Goal: Transaction & Acquisition: Purchase product/service

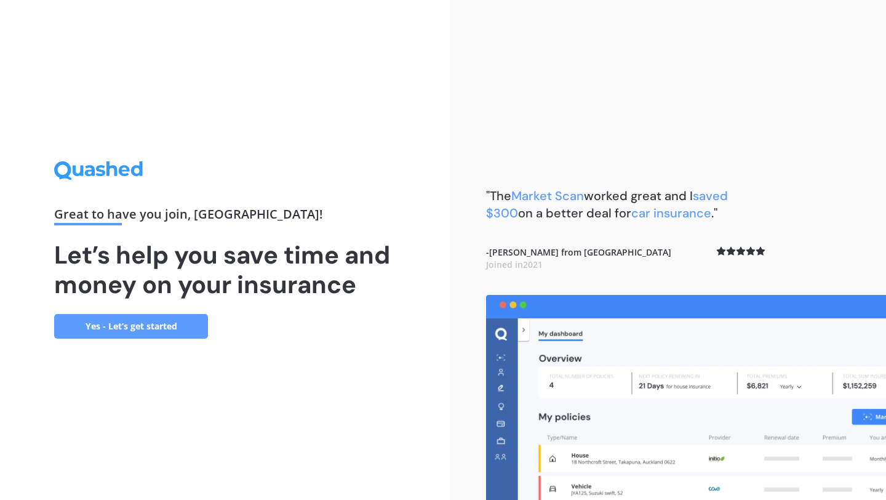
click at [171, 331] on link "Yes - Let’s get started" at bounding box center [131, 326] width 154 height 25
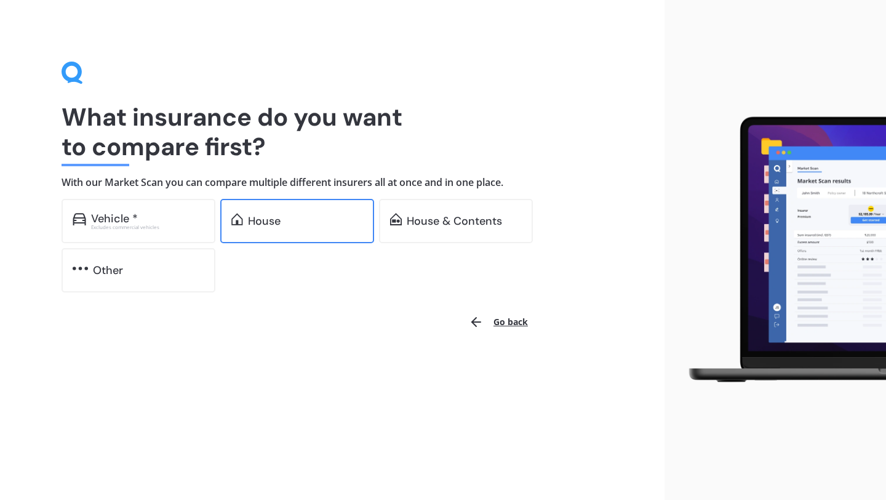
click at [290, 231] on div "House" at bounding box center [297, 221] width 154 height 44
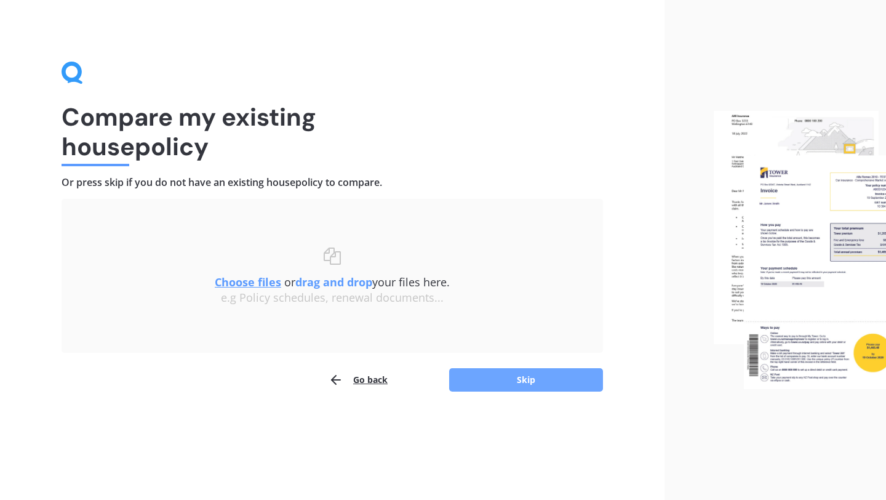
click at [507, 383] on button "Skip" at bounding box center [526, 379] width 154 height 23
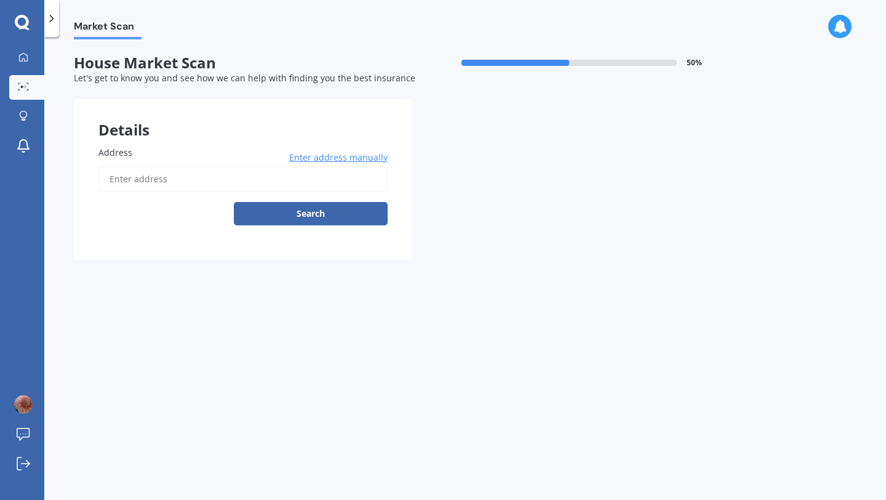
click at [127, 182] on input "Address" at bounding box center [242, 179] width 289 height 26
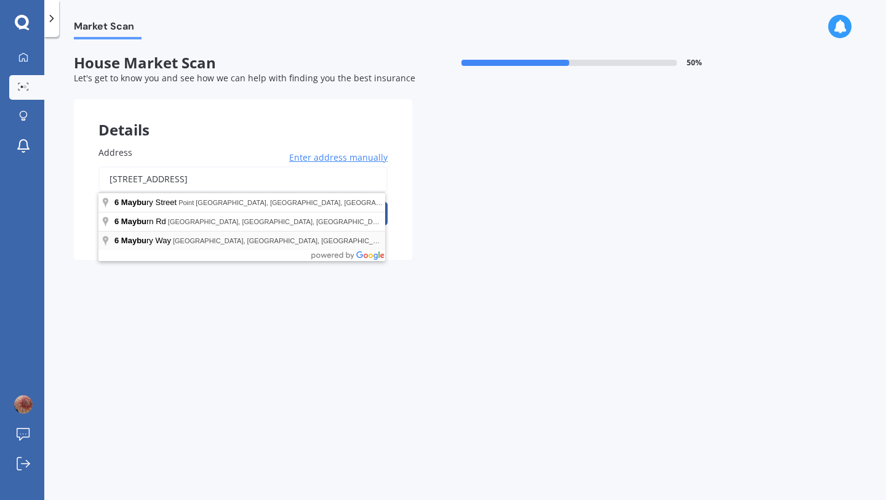
type input "[STREET_ADDRESS]"
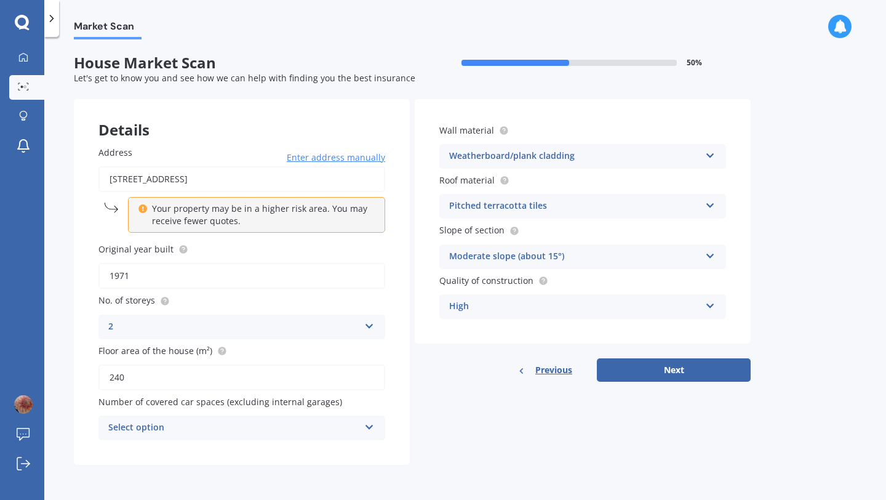
click at [161, 434] on div "Select option" at bounding box center [233, 427] width 251 height 15
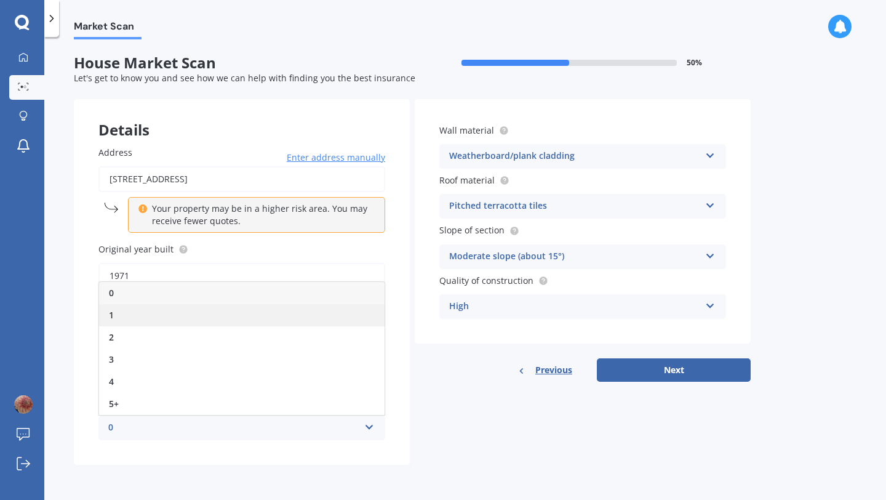
click at [129, 309] on div "1" at bounding box center [242, 315] width 286 height 22
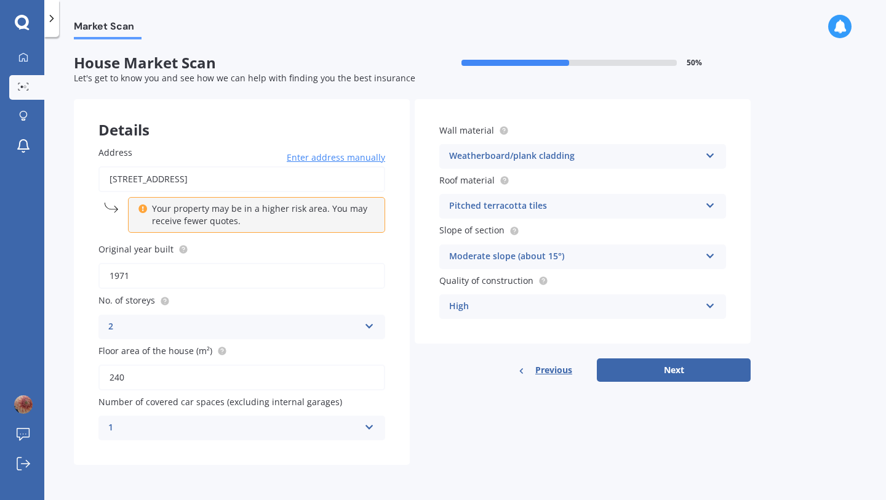
click at [371, 427] on icon at bounding box center [369, 424] width 10 height 9
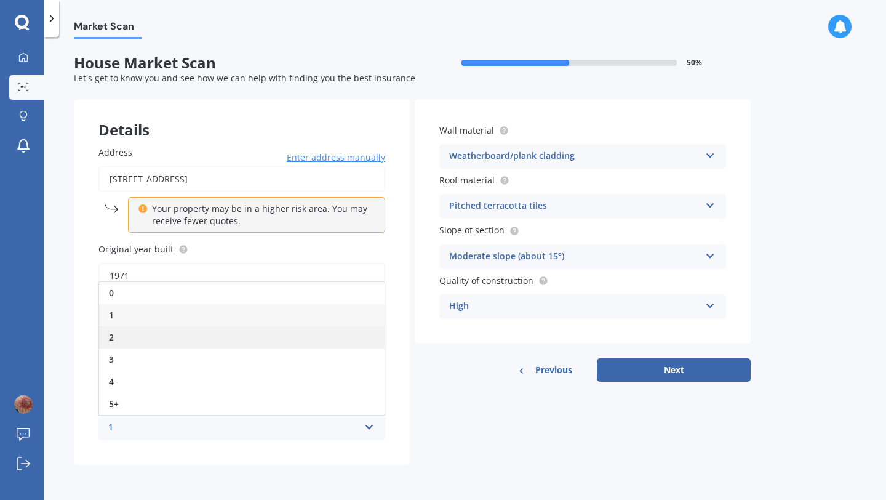
click at [174, 335] on div "2" at bounding box center [242, 337] width 286 height 22
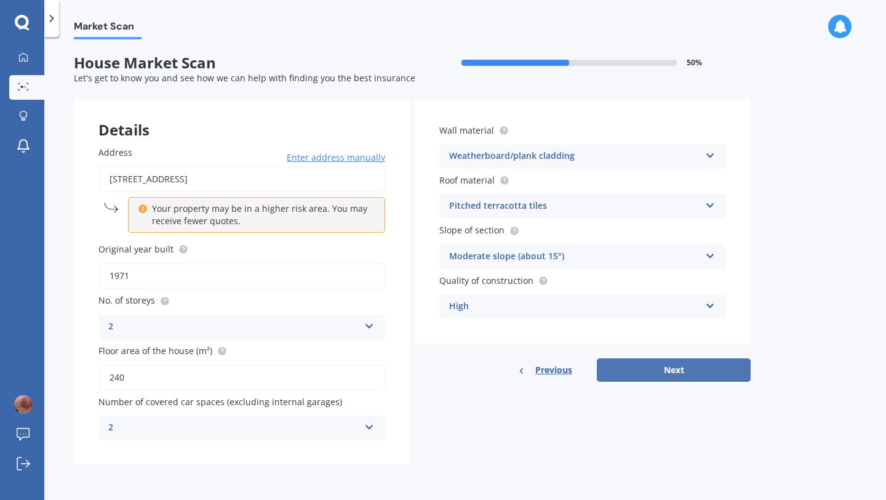
click at [688, 371] on button "Next" at bounding box center [674, 369] width 154 height 23
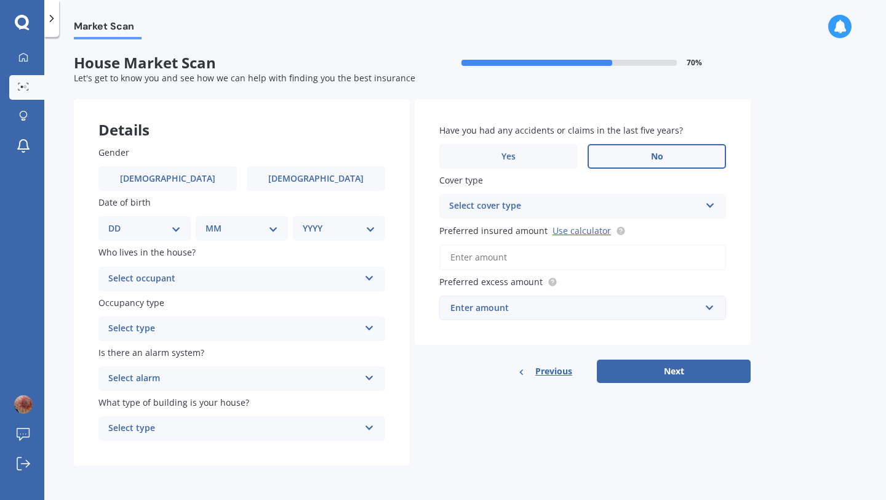
click at [629, 146] on label "No" at bounding box center [657, 156] width 138 height 25
click at [0, 0] on input "No" at bounding box center [0, 0] width 0 height 0
click at [593, 192] on div "Cover type Select cover type High" at bounding box center [582, 196] width 287 height 45
click at [560, 211] on div "Select cover type" at bounding box center [574, 206] width 251 height 15
click at [560, 211] on div "High" at bounding box center [574, 206] width 251 height 15
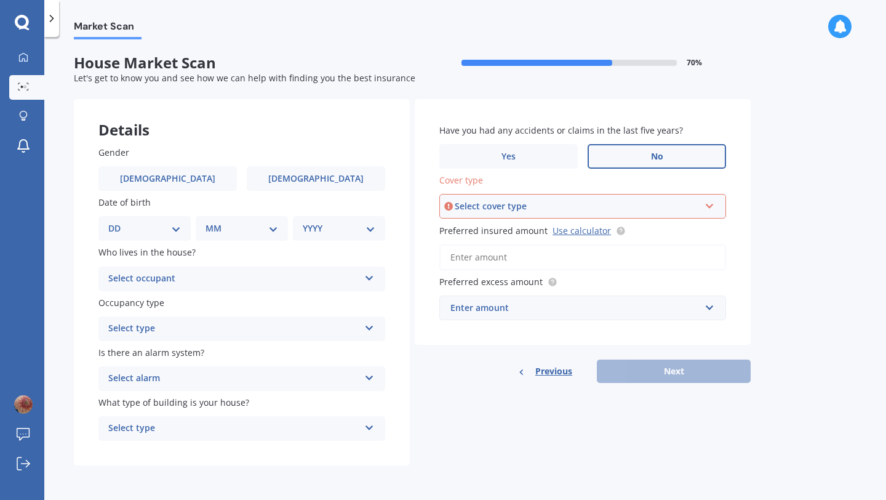
click at [600, 203] on div "Select cover type" at bounding box center [577, 206] width 245 height 14
click at [566, 234] on div "High" at bounding box center [583, 230] width 284 height 22
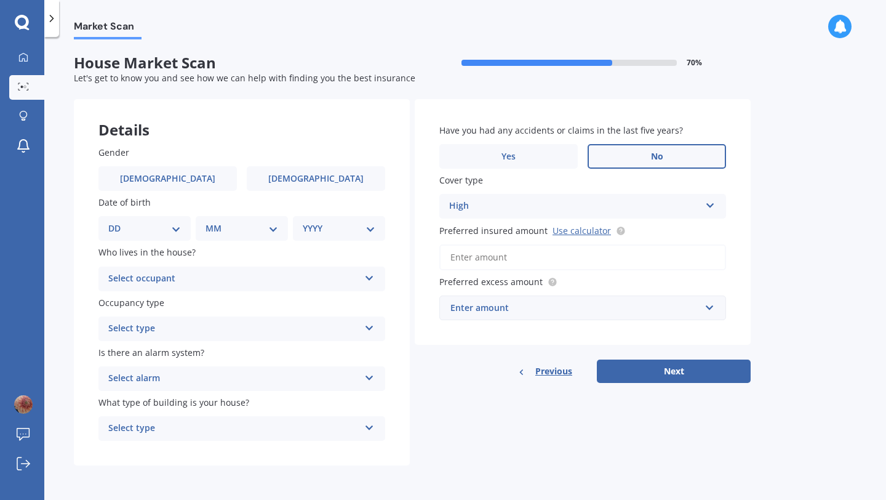
click at [492, 264] on input "Preferred insured amount Use calculator" at bounding box center [582, 257] width 287 height 26
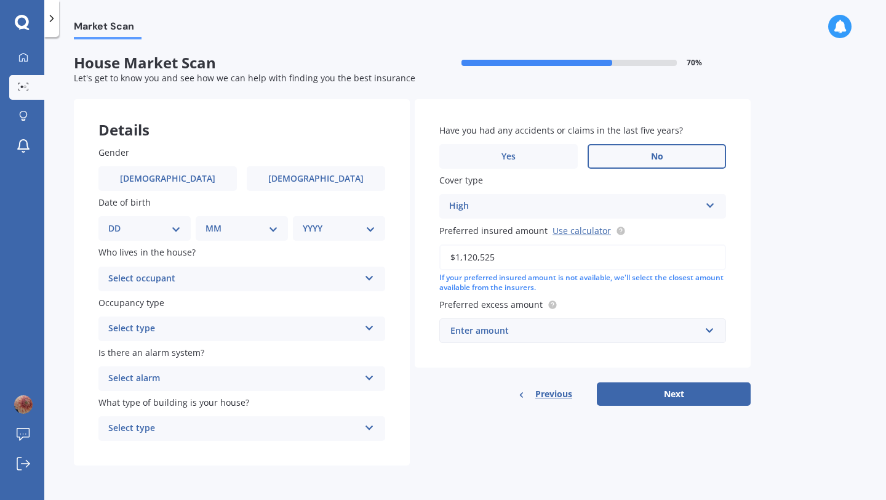
type input "$1,120,525"
click at [584, 331] on div "Enter amount" at bounding box center [576, 331] width 250 height 14
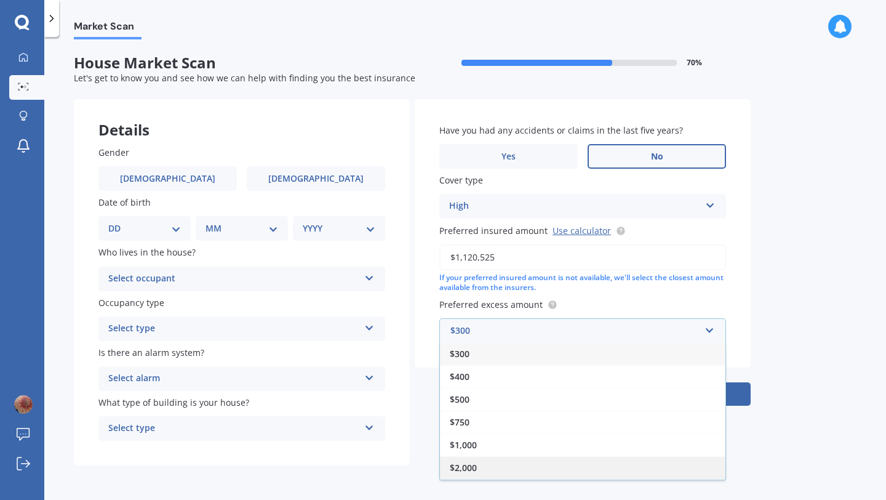
click at [484, 464] on div "$2,000" at bounding box center [583, 467] width 286 height 23
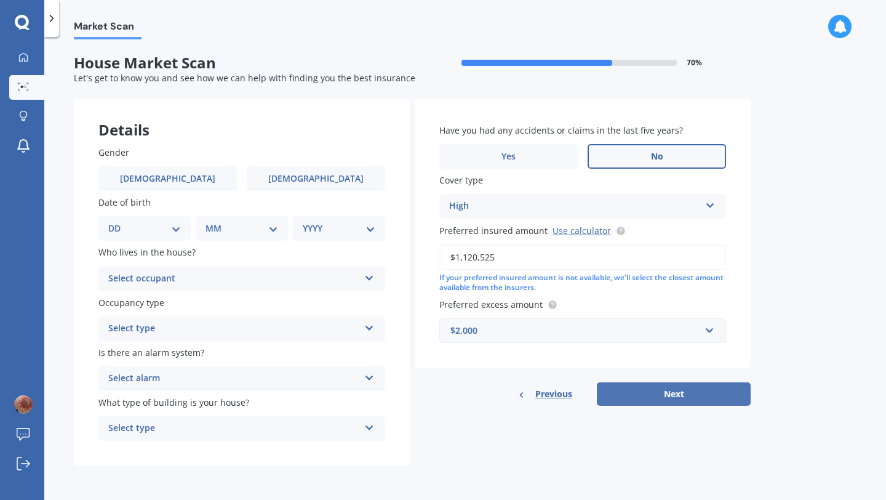
click at [681, 396] on button "Next" at bounding box center [674, 393] width 154 height 23
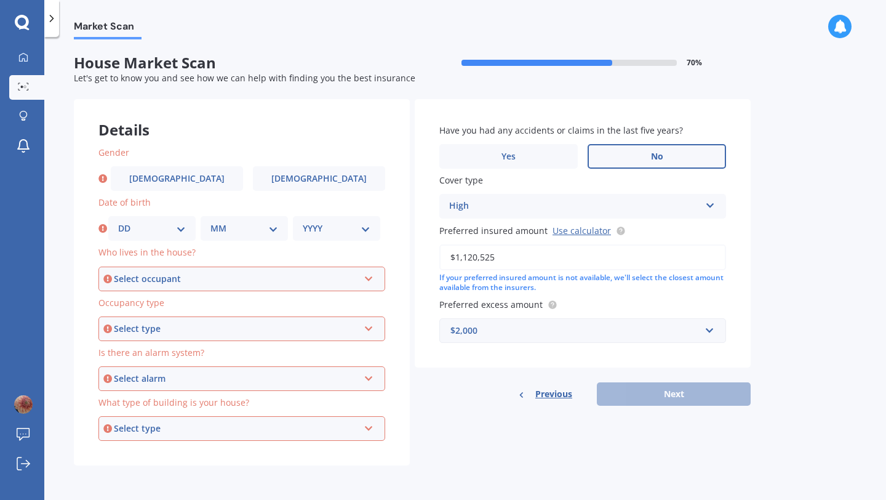
click at [164, 281] on div "Select occupant" at bounding box center [236, 279] width 245 height 14
click at [140, 305] on div "Owner" at bounding box center [242, 302] width 284 height 22
click at [134, 333] on div "Select type" at bounding box center [236, 329] width 245 height 14
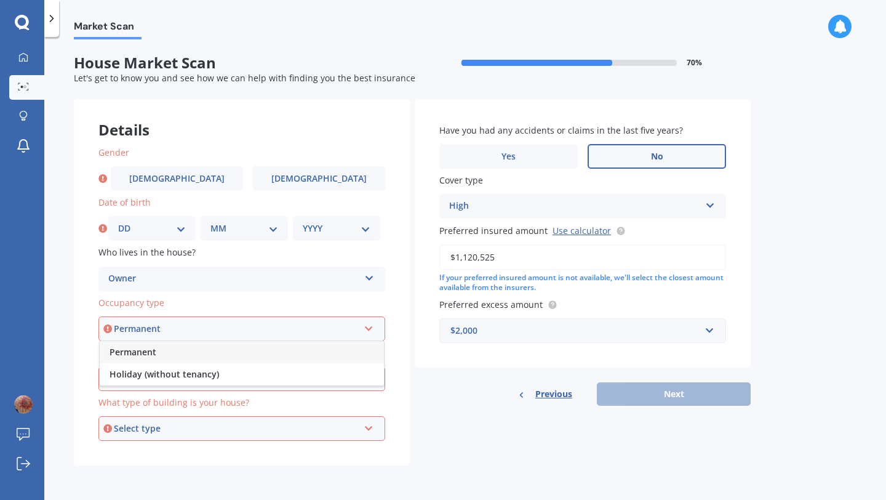
click at [132, 349] on span "Permanent" at bounding box center [133, 352] width 47 height 12
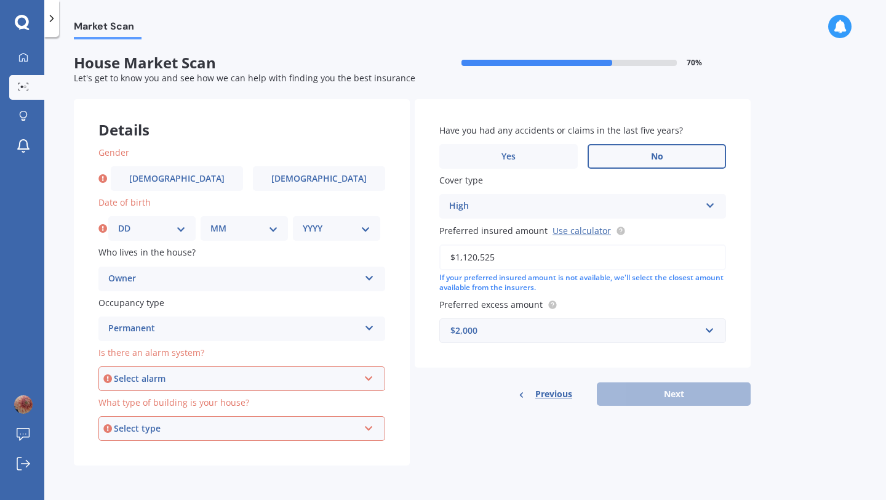
click at [134, 374] on div "Select alarm" at bounding box center [236, 379] width 245 height 14
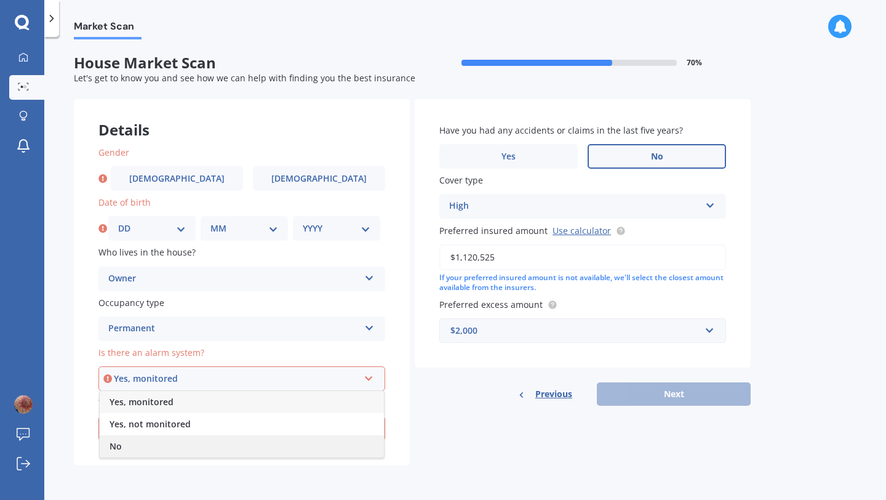
click at [123, 439] on div "No" at bounding box center [242, 446] width 284 height 22
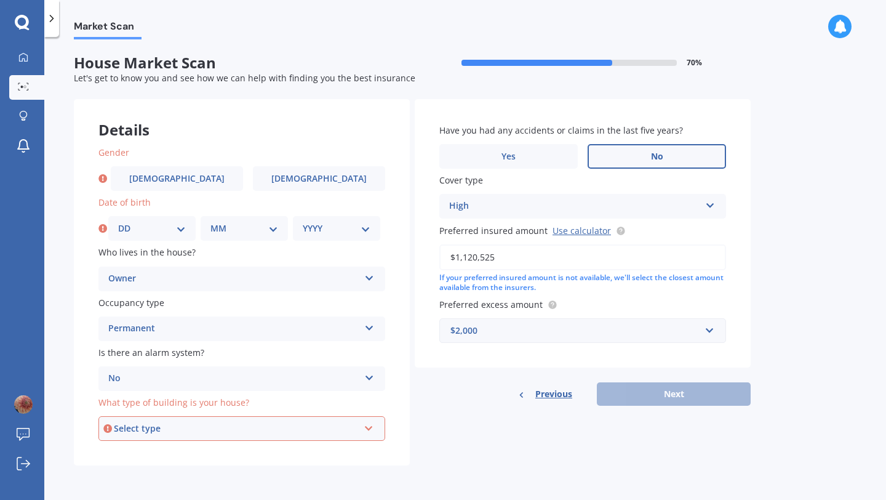
click at [127, 429] on div "Select type" at bounding box center [236, 429] width 245 height 14
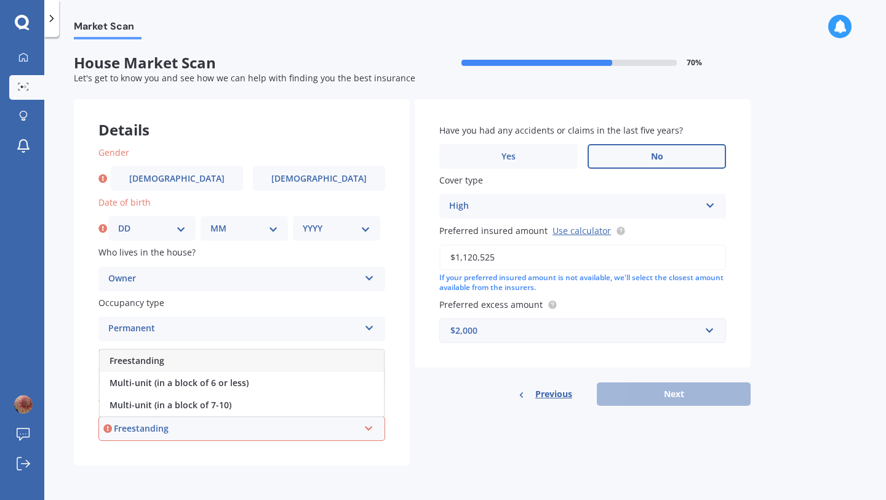
click at [153, 358] on span "Freestanding" at bounding box center [137, 361] width 55 height 12
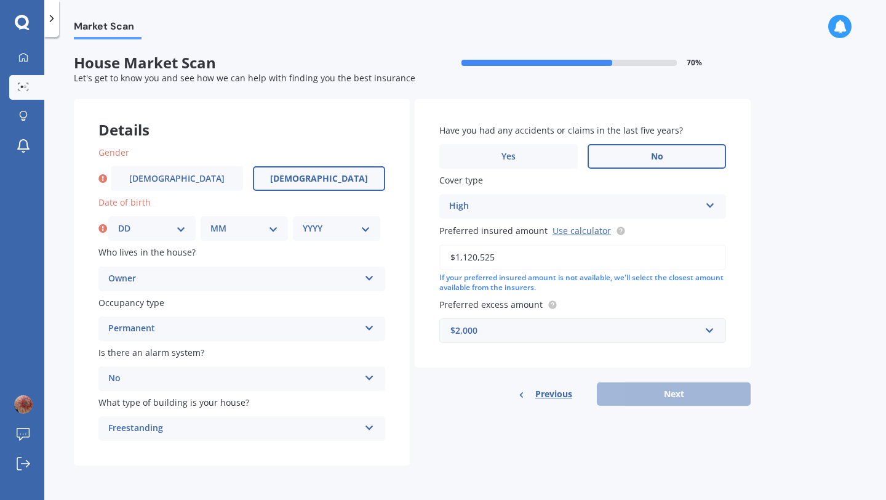
click at [289, 175] on label "[DEMOGRAPHIC_DATA]" at bounding box center [319, 178] width 132 height 25
click at [0, 0] on input "[DEMOGRAPHIC_DATA]" at bounding box center [0, 0] width 0 height 0
click at [179, 232] on select "DD 01 02 03 04 05 06 07 08 09 10 11 12 13 14 15 16 17 18 19 20 21 22 23 24 25 2…" at bounding box center [152, 229] width 68 height 14
select select "25"
click at [245, 230] on select "MM 01 02 03 04 05 06 07 08 09 10 11 12" at bounding box center [245, 229] width 68 height 14
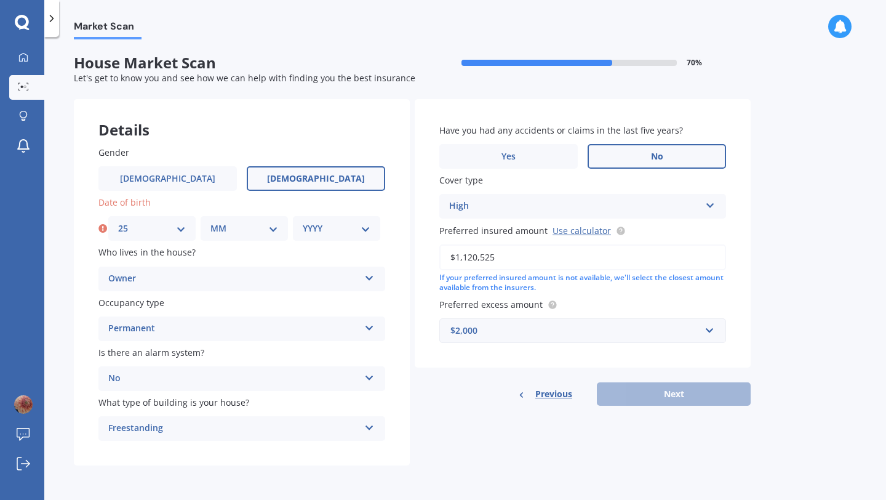
select select "03"
click at [310, 234] on select "YYYY 2009 2008 2007 2006 2005 2004 2003 2002 2001 2000 1999 1998 1997 1996 1995…" at bounding box center [337, 229] width 68 height 14
select select "1984"
click at [670, 395] on button "Next" at bounding box center [674, 393] width 154 height 23
select select "25"
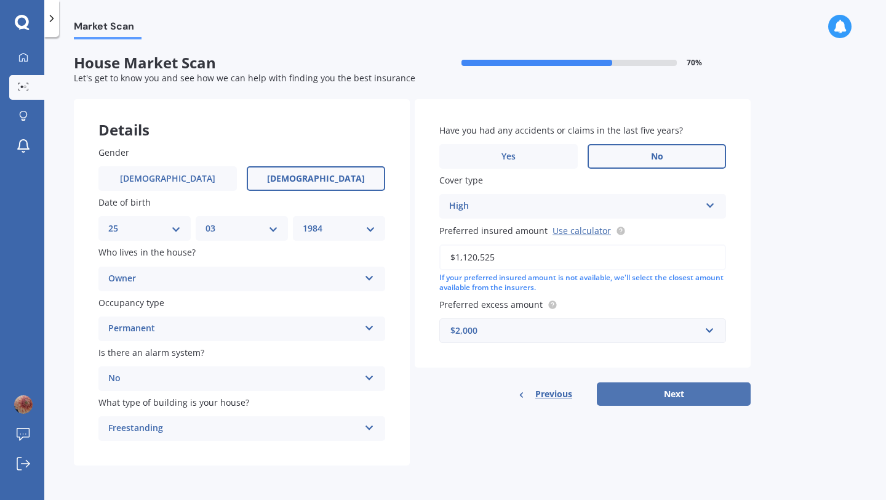
select select "03"
select select "1984"
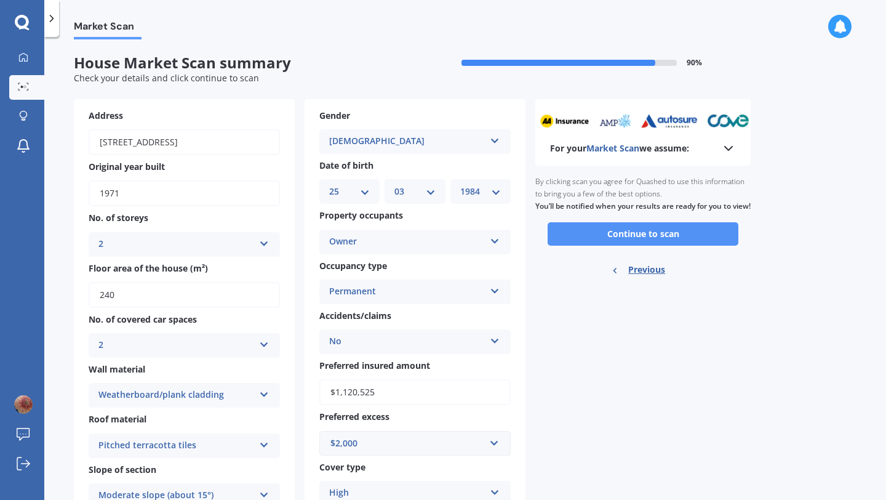
click at [652, 246] on button "Continue to scan" at bounding box center [643, 233] width 191 height 23
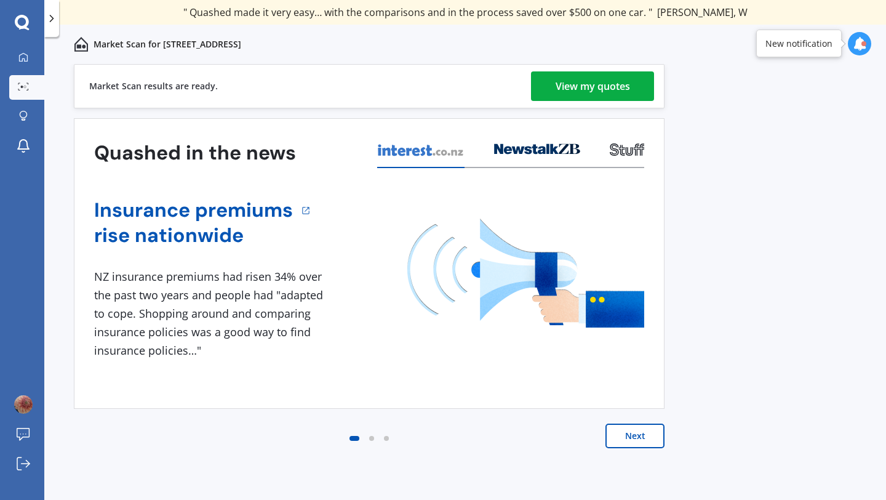
click at [584, 86] on div "View my quotes" at bounding box center [593, 86] width 74 height 30
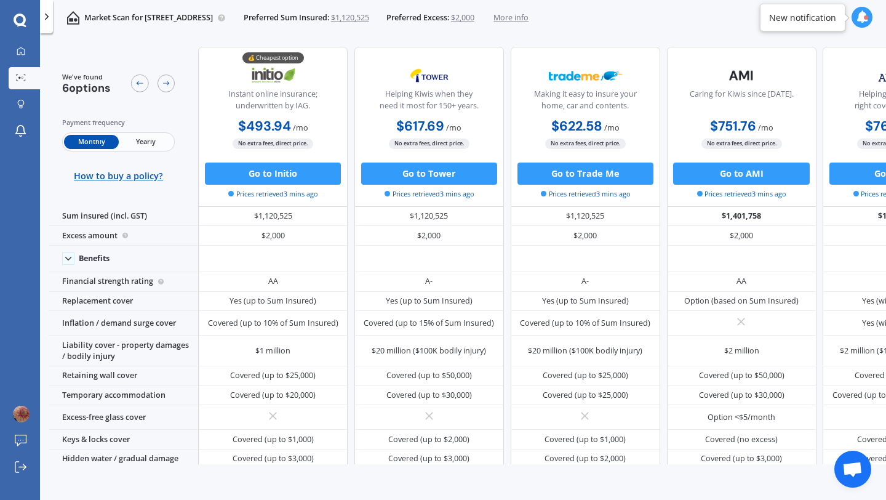
click at [160, 137] on span "Yearly" at bounding box center [146, 142] width 54 height 14
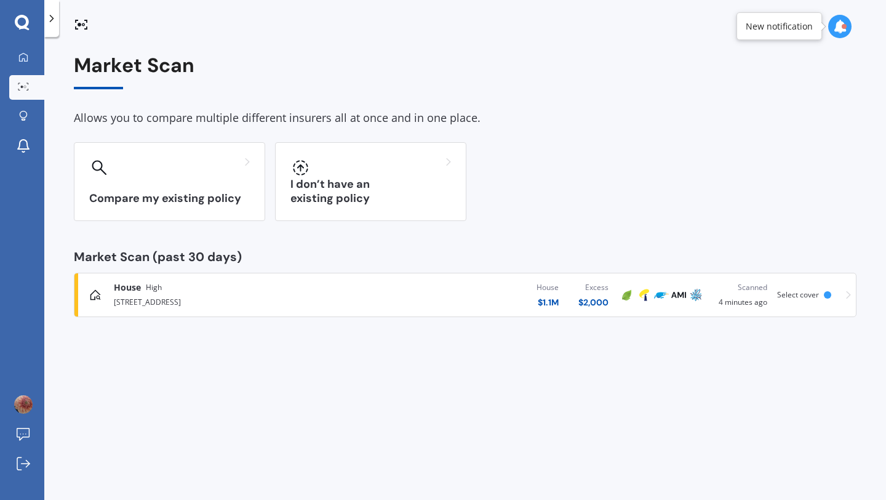
click at [147, 307] on div "[STREET_ADDRESS]" at bounding box center [234, 301] width 240 height 15
